Goal: Information Seeking & Learning: Find specific fact

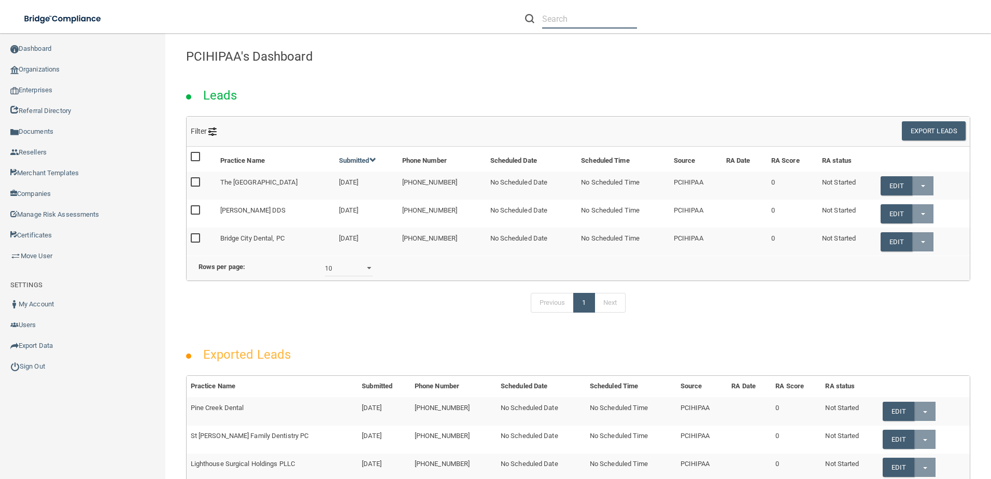
click at [559, 23] on input "text" at bounding box center [589, 18] width 95 height 19
paste input "[EMAIL_ADDRESS][DOMAIN_NAME]"
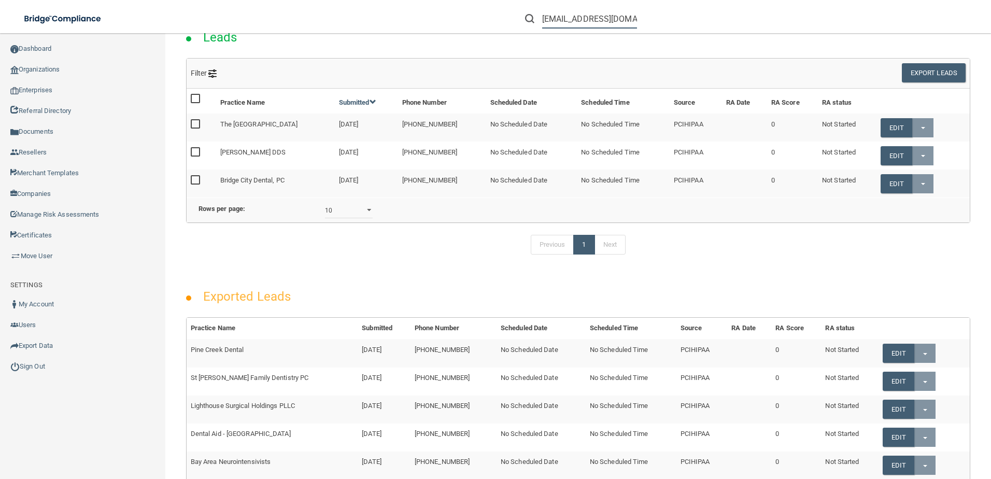
scroll to position [259, 0]
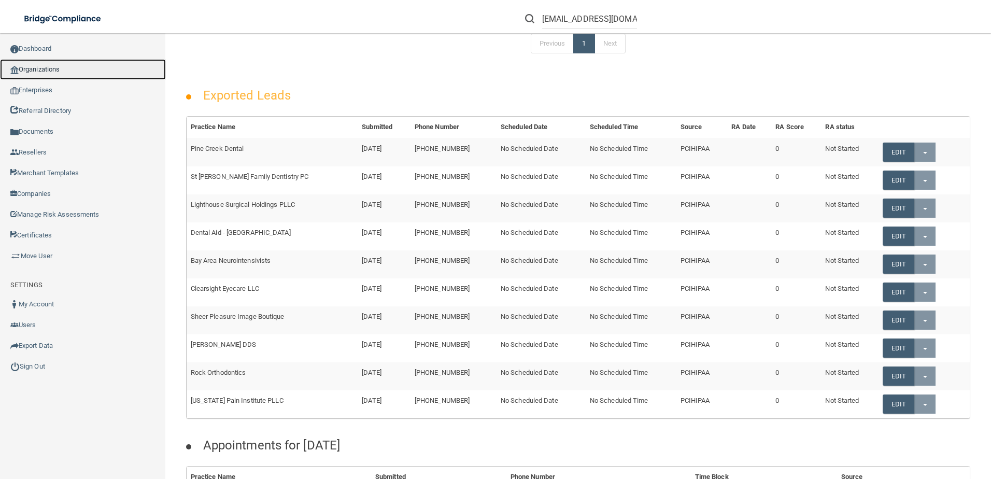
click at [45, 73] on link "Organizations" at bounding box center [83, 69] width 166 height 21
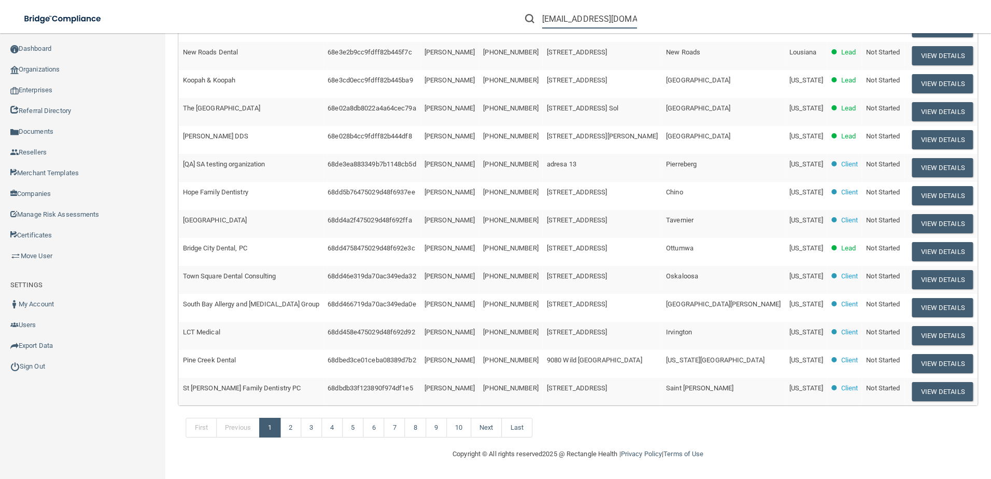
drag, startPoint x: 615, startPoint y: 24, endPoint x: 500, endPoint y: 23, distance: 115.6
click at [500, 23] on div "[EMAIL_ADDRESS][DOMAIN_NAME] Manage My Enterprise Manage My Location" at bounding box center [702, 18] width 578 height 37
type input "[DOMAIN_NAME]"
drag, startPoint x: 604, startPoint y: 22, endPoint x: 491, endPoint y: 20, distance: 113.5
click at [491, 20] on div "[DOMAIN_NAME] Manage My Enterprise Manage My Location" at bounding box center [702, 18] width 578 height 37
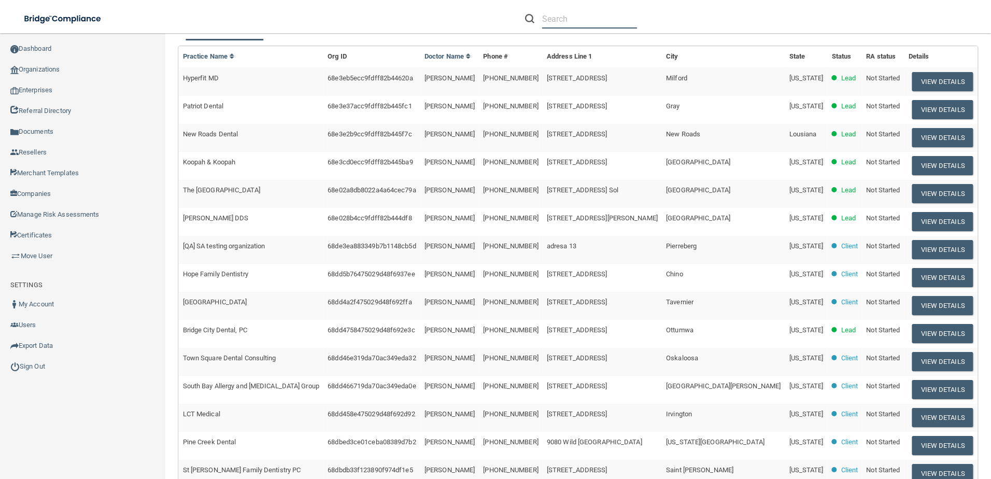
scroll to position [0, 0]
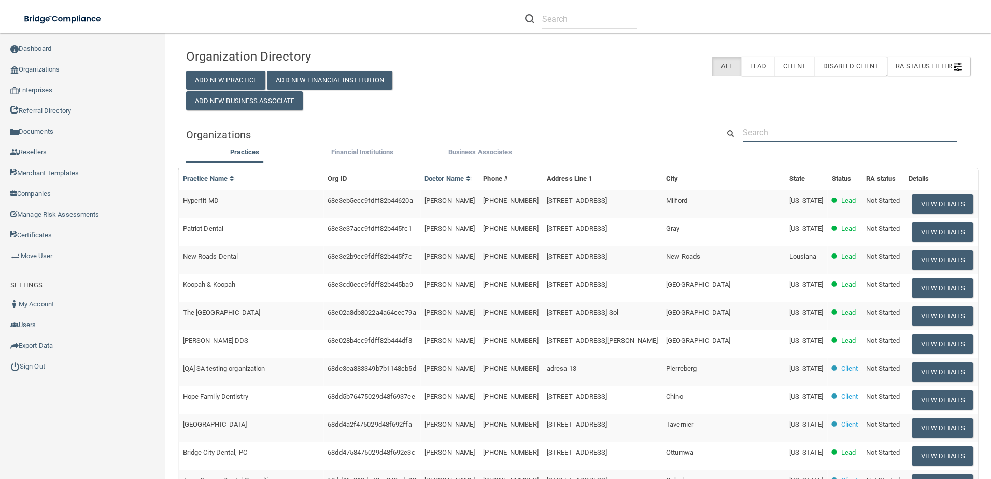
click at [816, 130] on input "text" at bounding box center [850, 132] width 215 height 19
paste input "SP1 – Check that ALL OS portals are inactive. [EMAIL_ADDRESS][DOMAIN_NAME]"
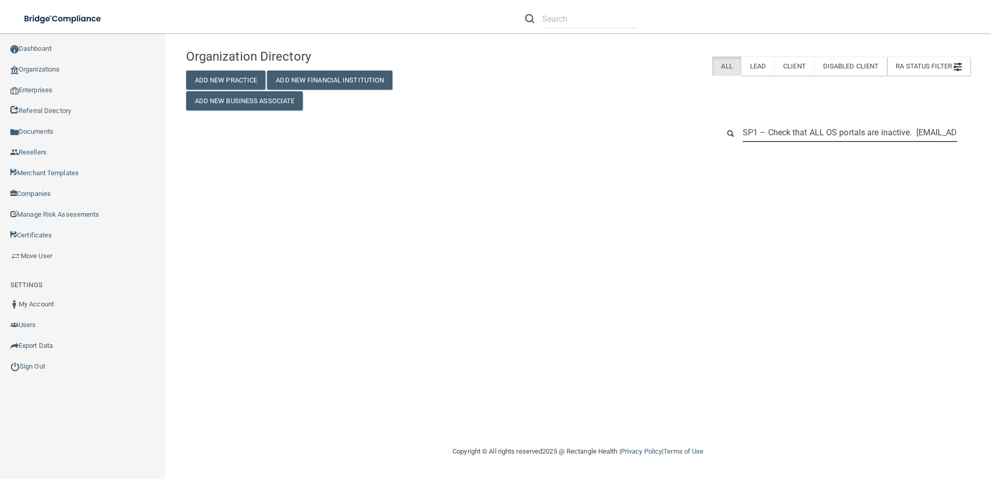
scroll to position [0, 82]
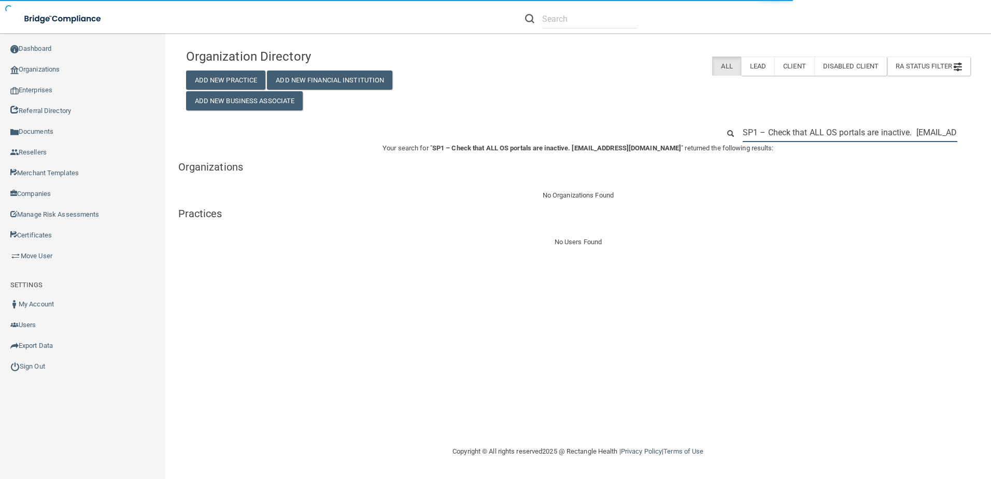
drag, startPoint x: 835, startPoint y: 132, endPoint x: 717, endPoint y: 134, distance: 117.2
click at [717, 134] on div "SP1 – Check that ALL OS portals are inactive. [EMAIL_ADDRESS][DOMAIN_NAME]" at bounding box center [845, 132] width 266 height 19
type input "[EMAIL_ADDRESS][DOMAIN_NAME]"
drag, startPoint x: 837, startPoint y: 134, endPoint x: 699, endPoint y: 131, distance: 137.9
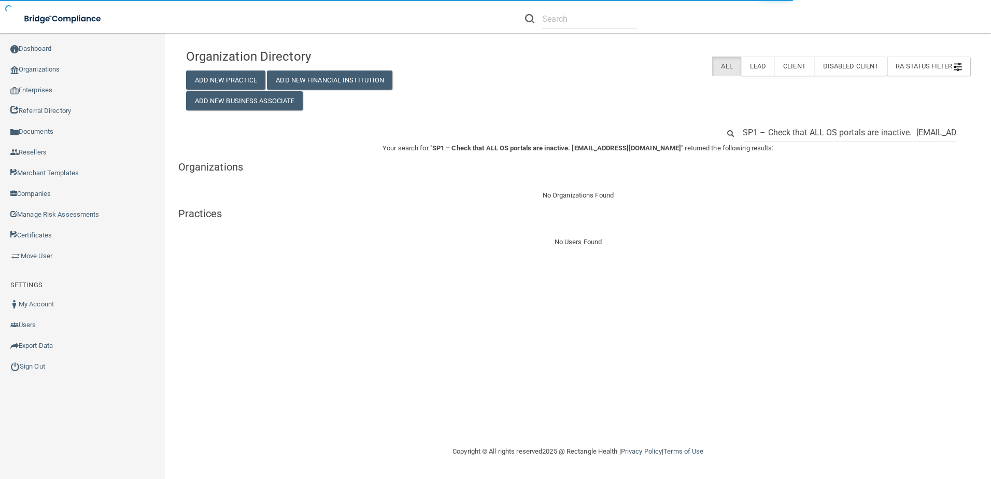
click at [699, 131] on div "SP1 – Check that ALL OS portals are inactive. [EMAIL_ADDRESS][DOMAIN_NAME]" at bounding box center [578, 132] width 800 height 19
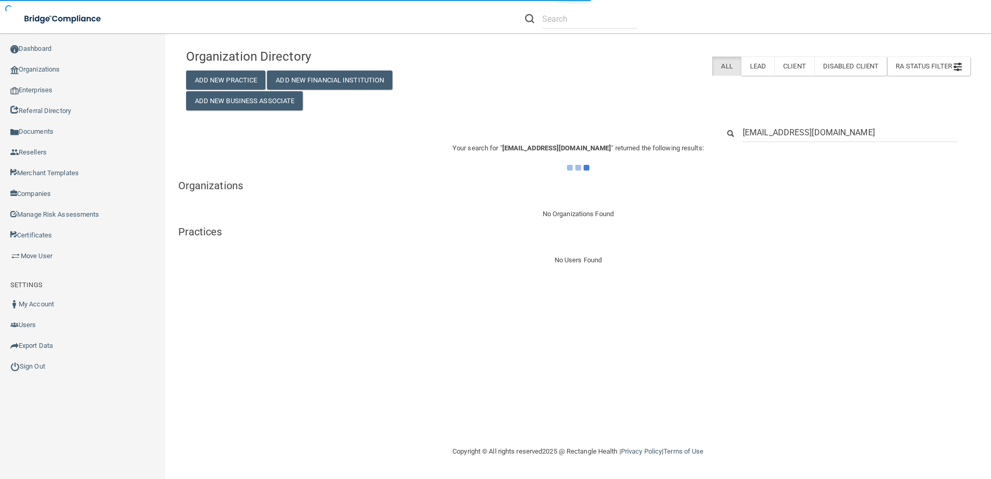
type input "[EMAIL_ADDRESS][DOMAIN_NAME]"
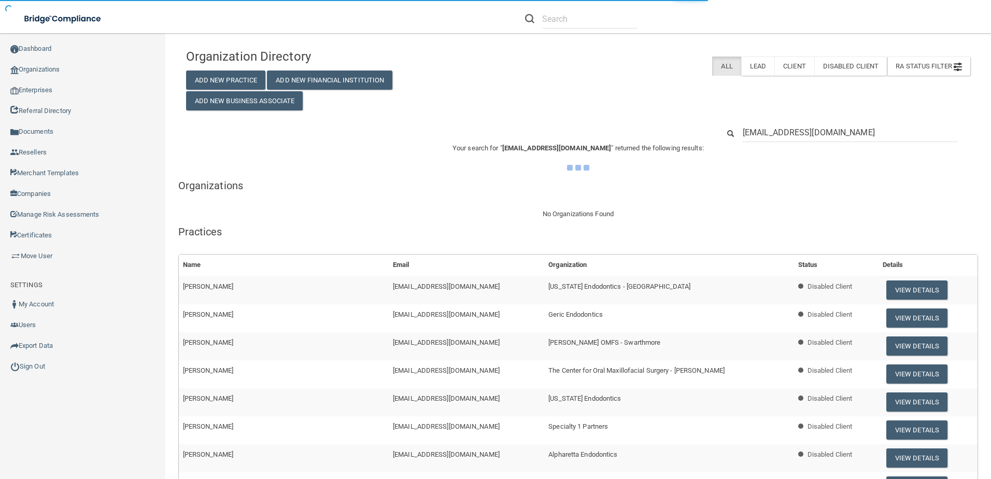
type input "[EMAIL_ADDRESS][DOMAIN_NAME]"
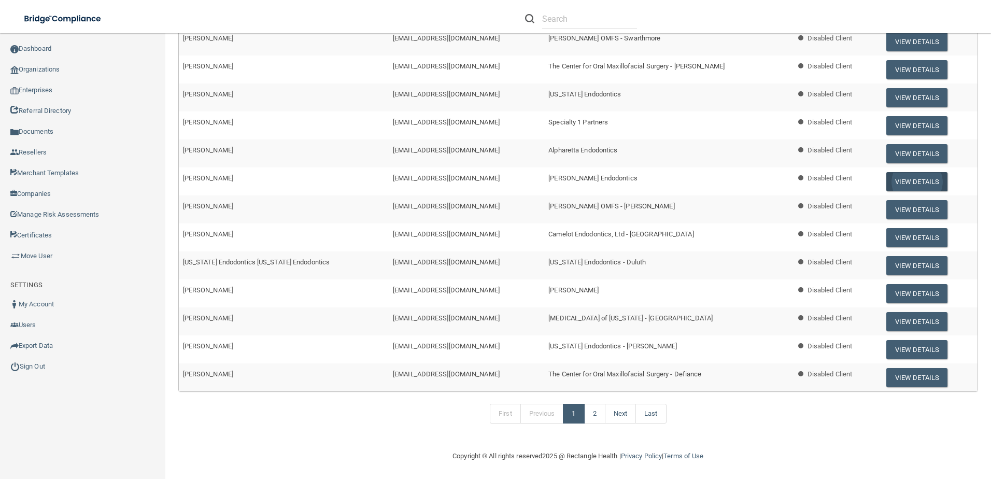
scroll to position [288, 0]
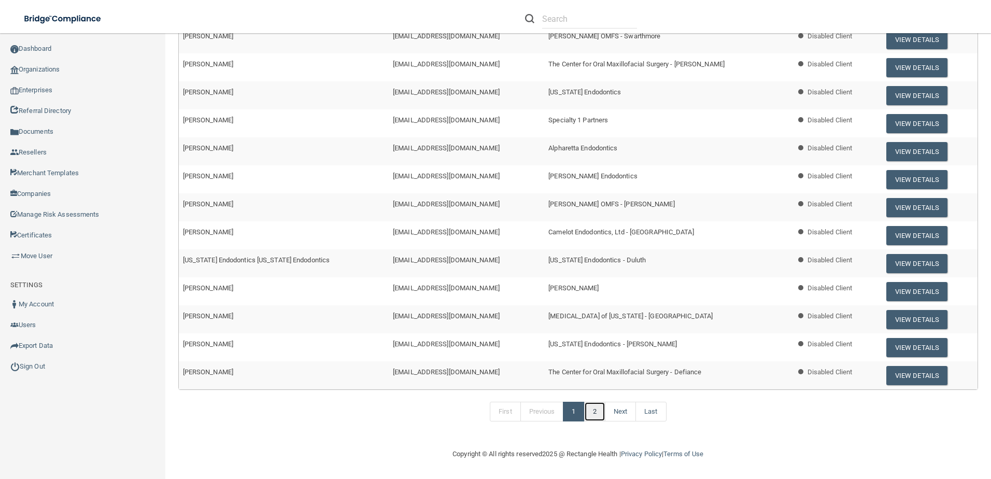
click at [595, 411] on link "2" at bounding box center [594, 412] width 21 height 20
